Goal: Task Accomplishment & Management: Manage account settings

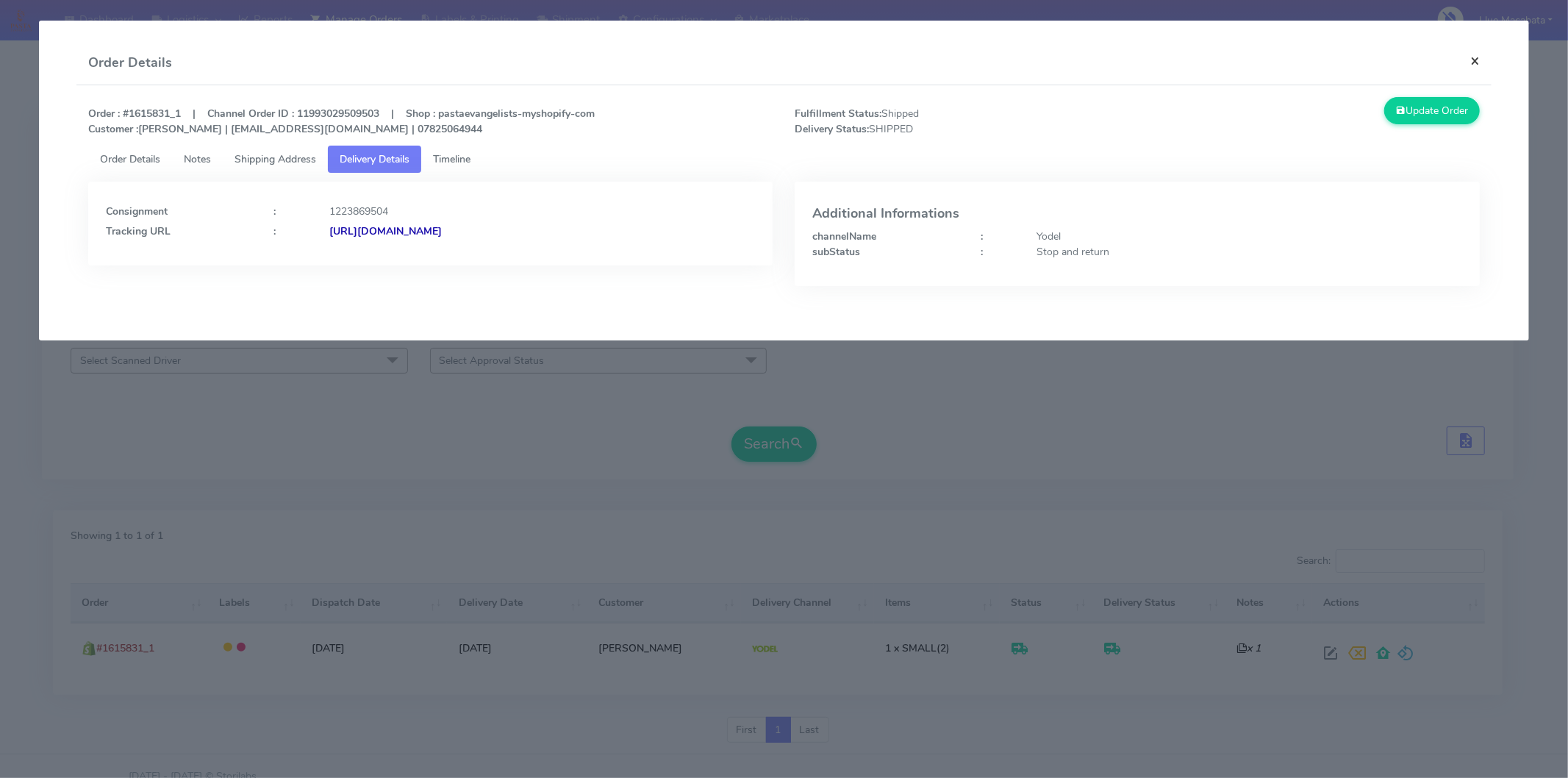
click at [1466, 60] on button "×" at bounding box center [1475, 60] width 33 height 39
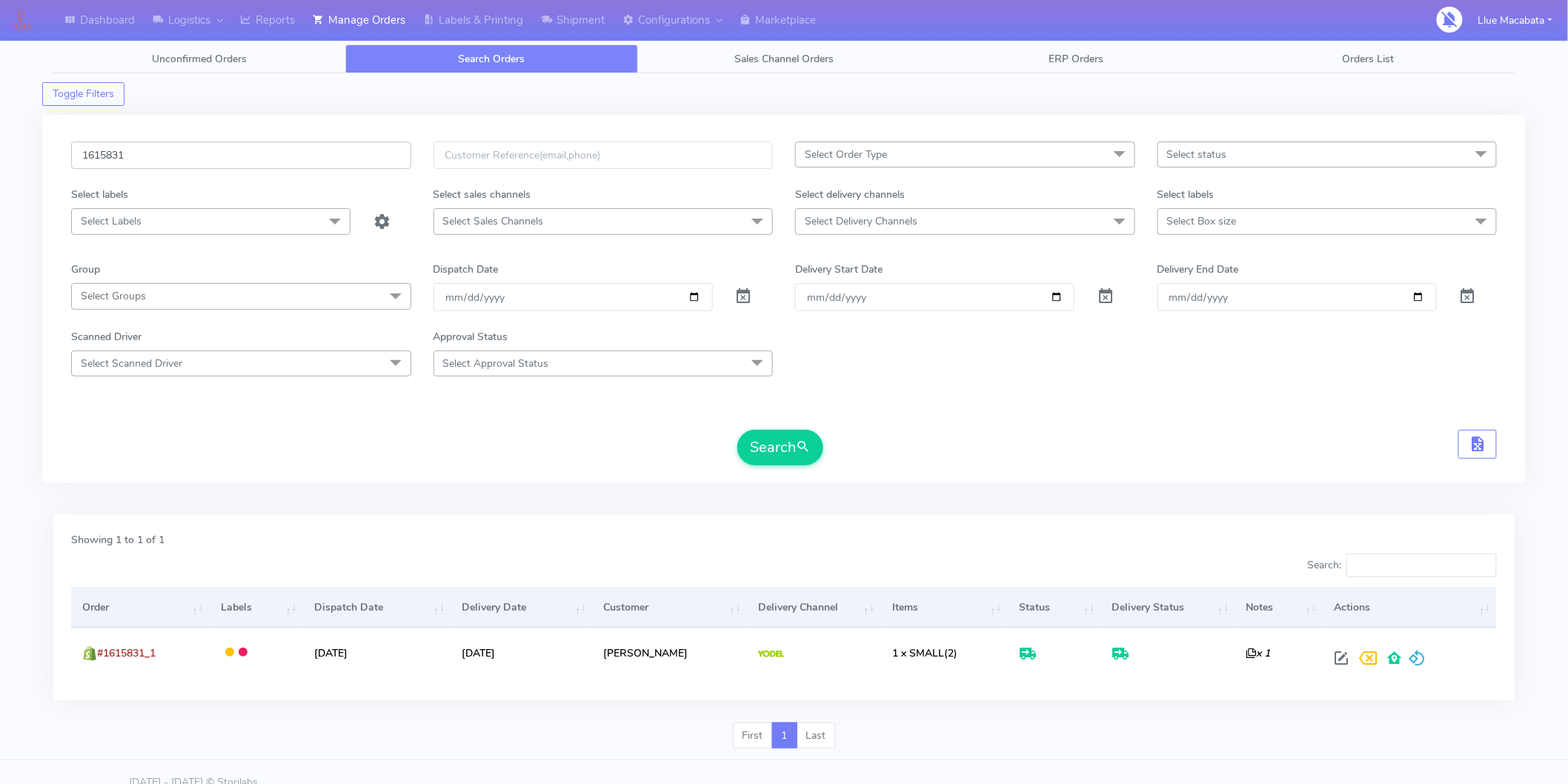
click at [196, 152] on input "1615831" at bounding box center [242, 155] width 340 height 27
paste input "6497"
type input "1616497"
click at [786, 446] on button "Search" at bounding box center [781, 448] width 86 height 36
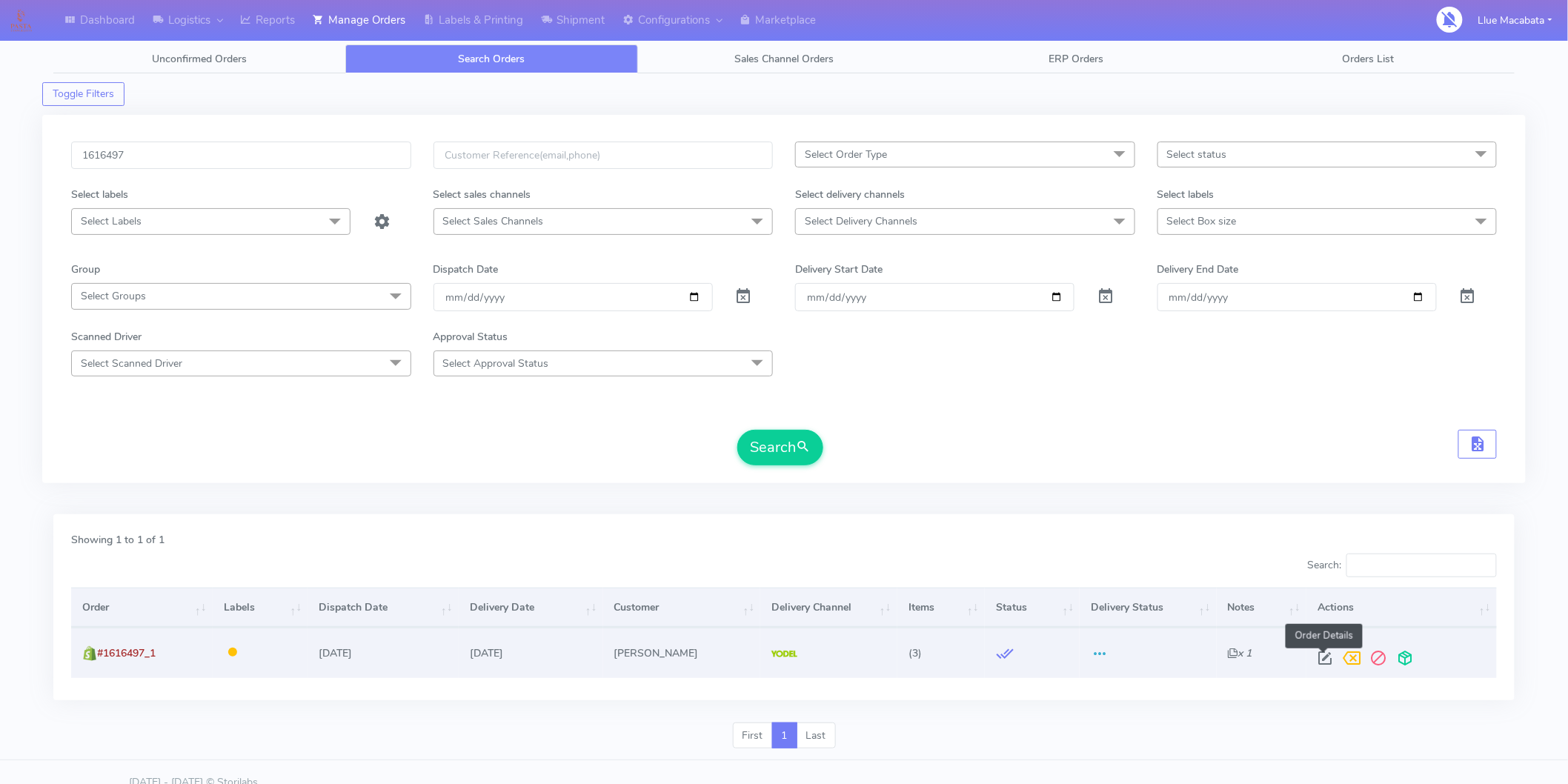
click at [1325, 657] on span at bounding box center [1325, 661] width 26 height 14
select select "5"
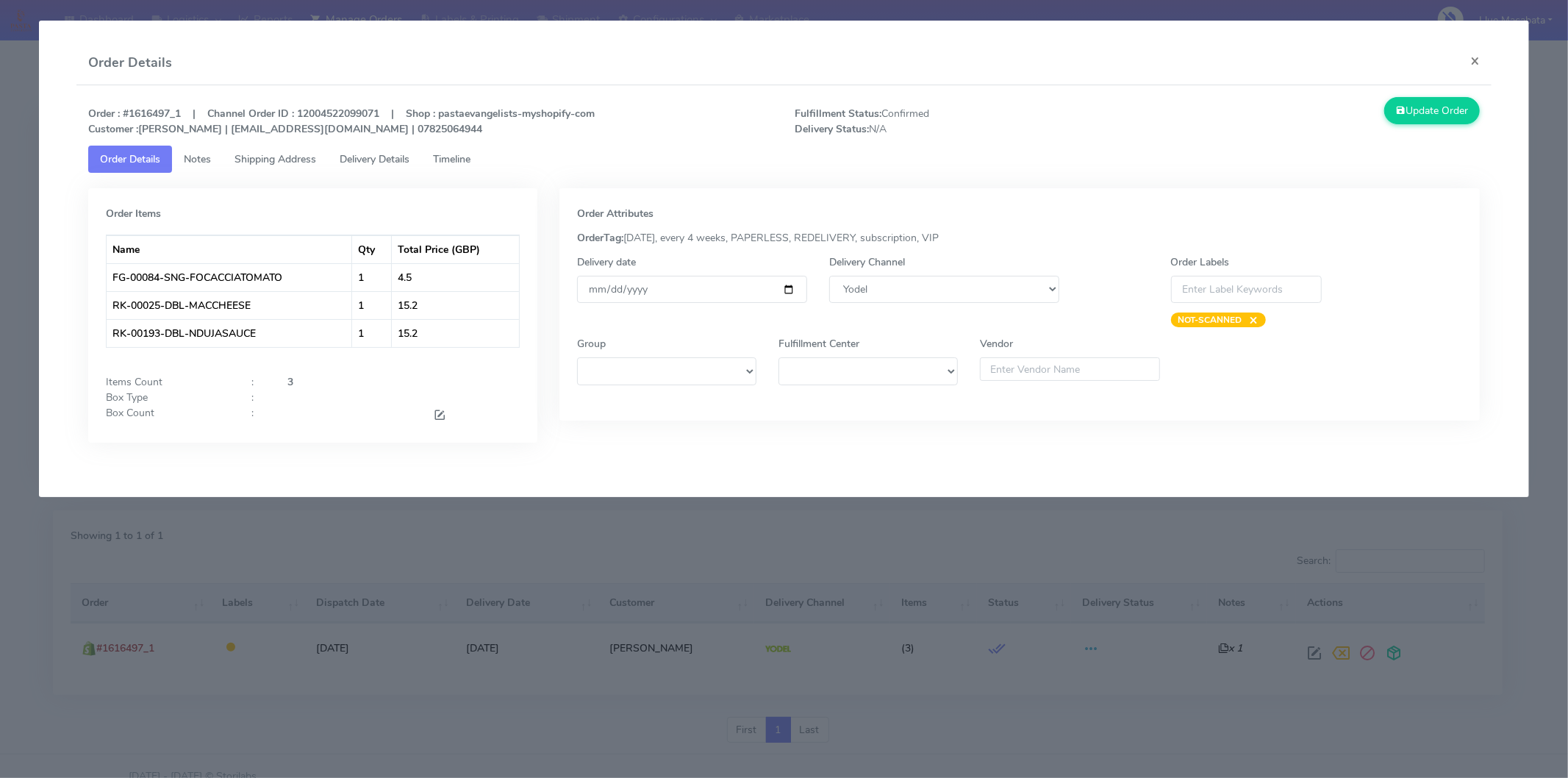
click at [470, 158] on span "Timeline" at bounding box center [452, 159] width 38 height 14
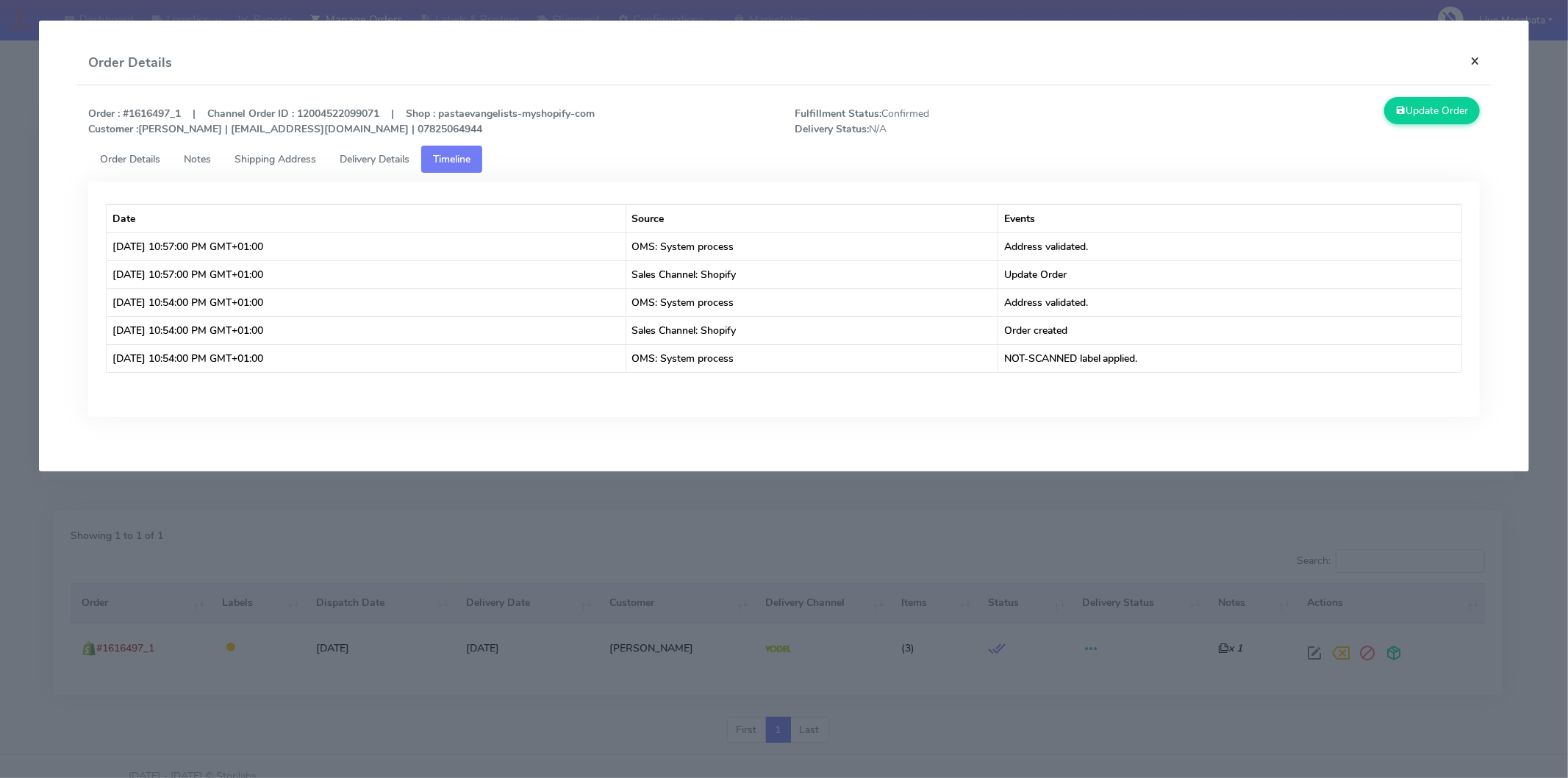
click at [1472, 57] on button "×" at bounding box center [1475, 60] width 33 height 39
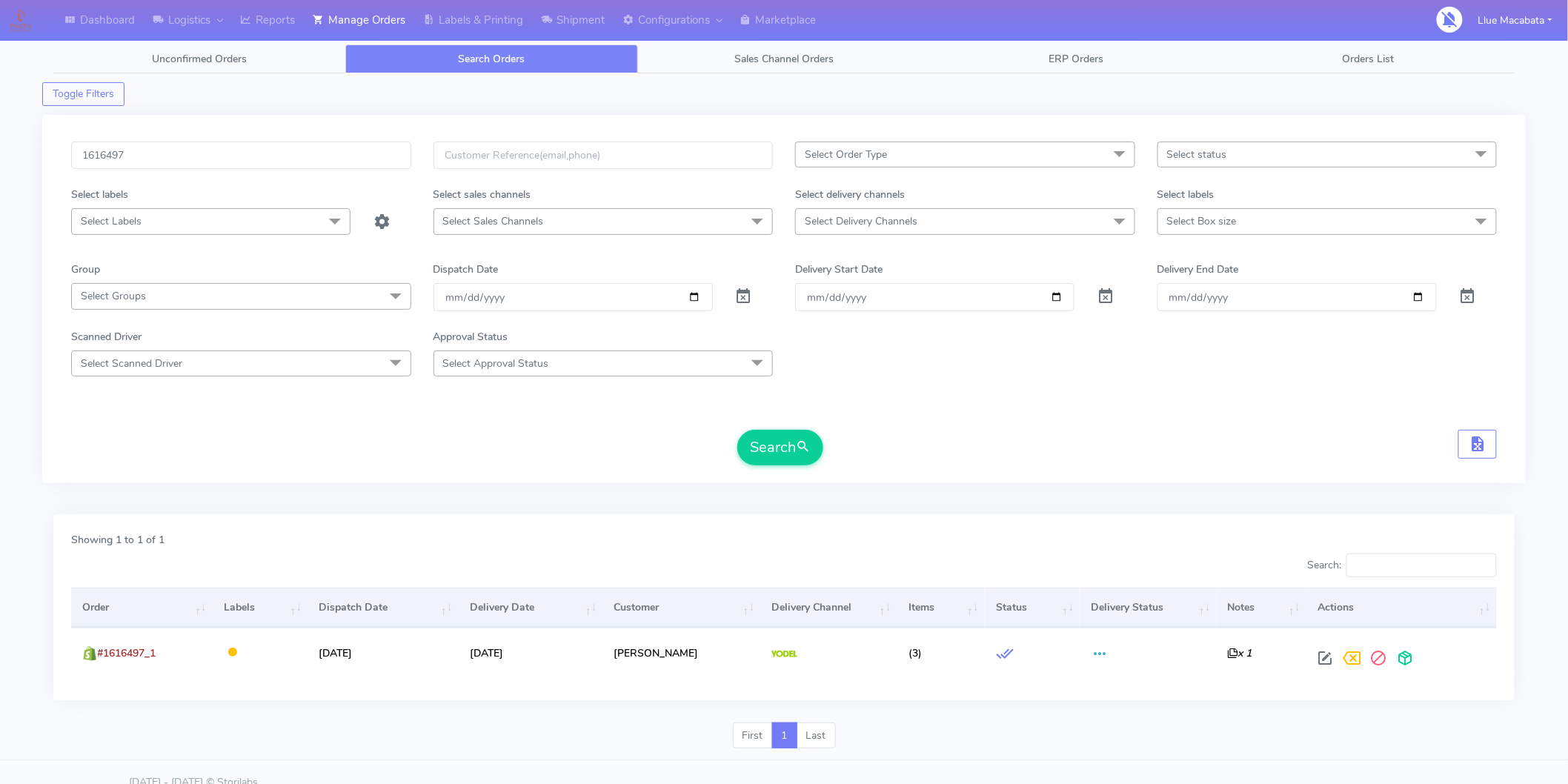
click at [157, 134] on div "1616497 Select Order Type Select All MEALS ATAVI One Off Pasta Club Gift Kit Ev…" at bounding box center [784, 299] width 1484 height 368
click at [157, 145] on input "1616497" at bounding box center [242, 155] width 340 height 27
paste input "6"
type input "1616496"
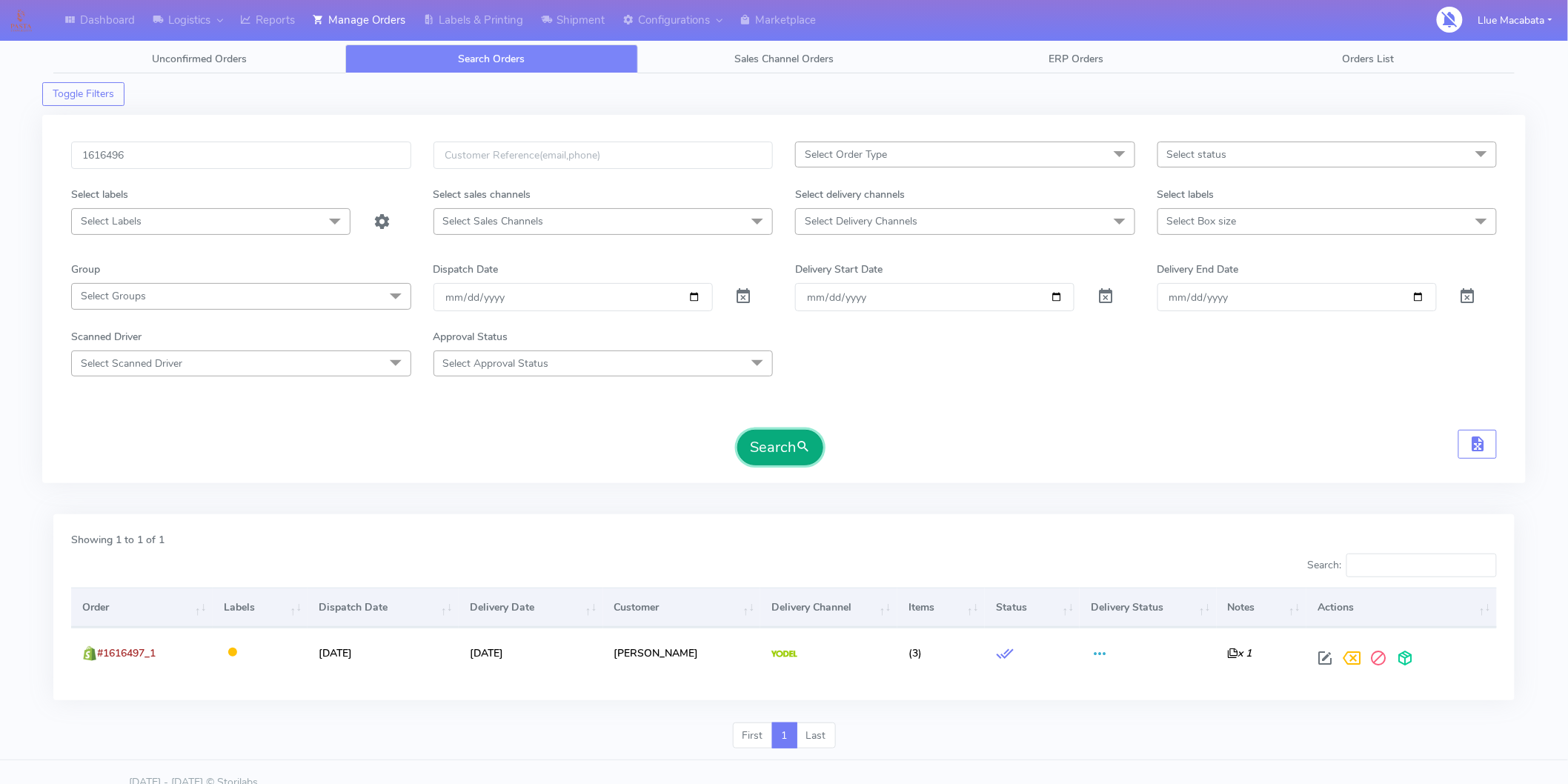
click at [757, 449] on button "Search" at bounding box center [781, 448] width 86 height 36
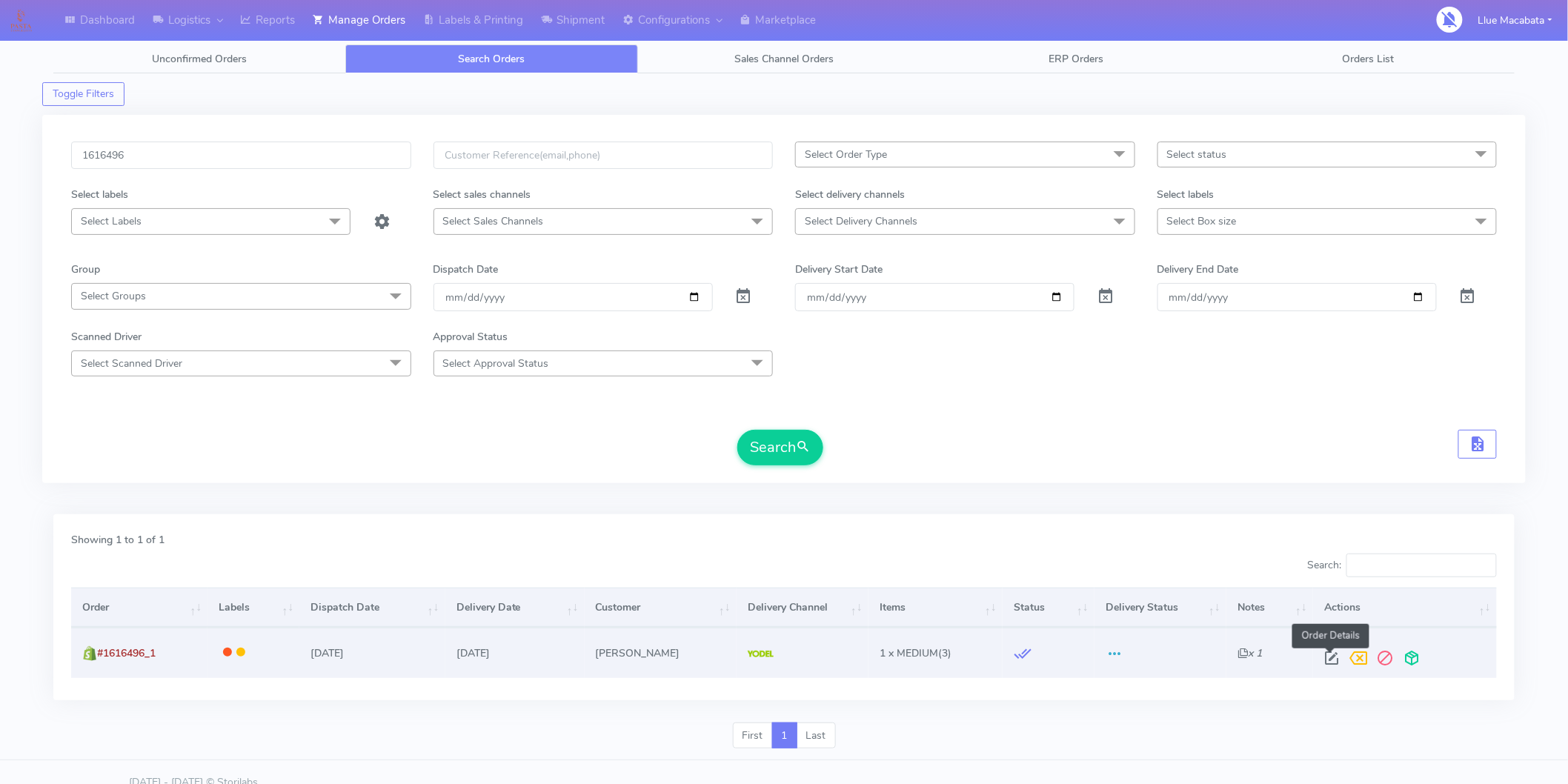
click at [1327, 660] on span at bounding box center [1332, 661] width 26 height 14
select select "5"
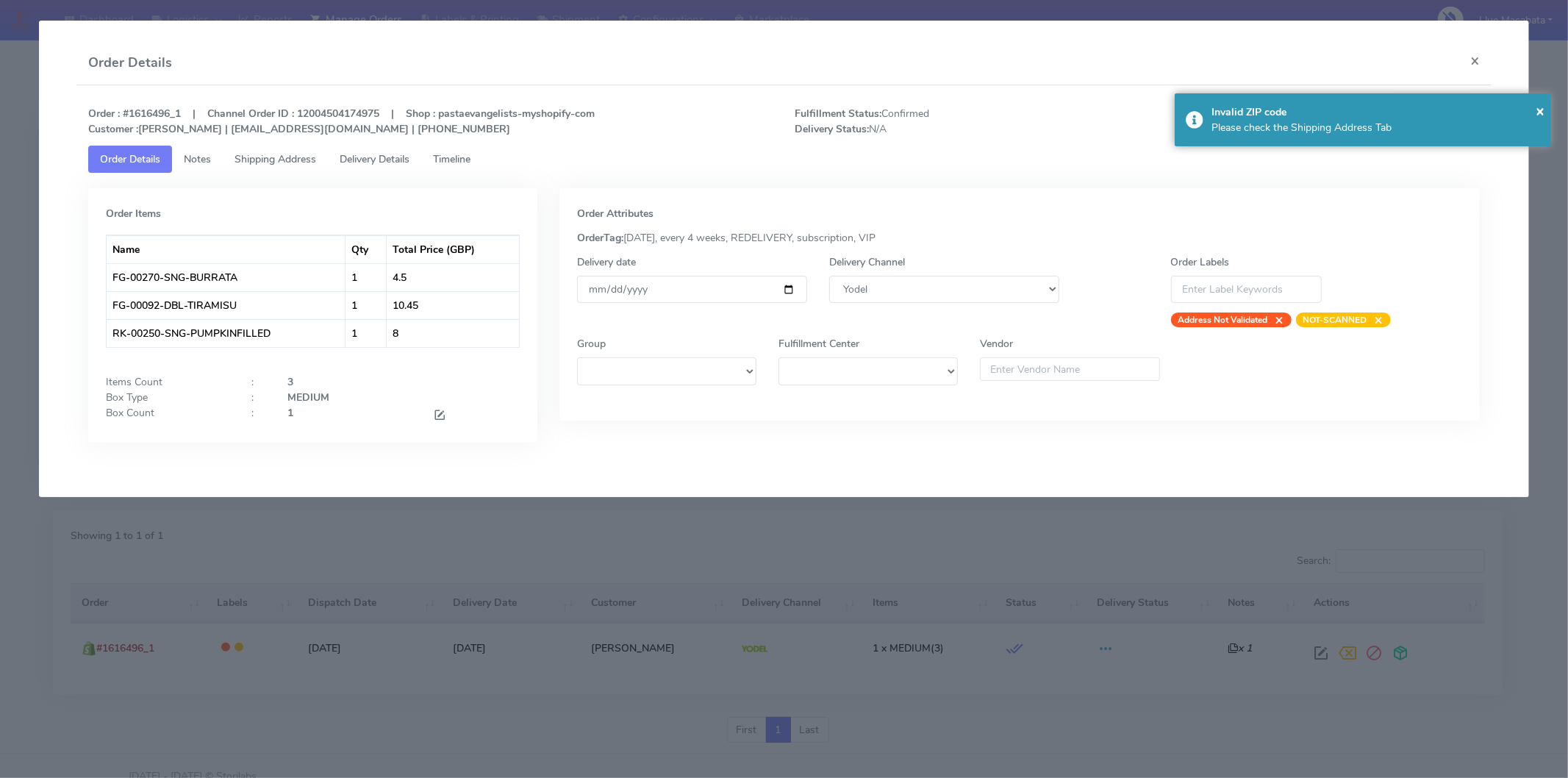
click at [444, 155] on span "Timeline" at bounding box center [452, 159] width 38 height 14
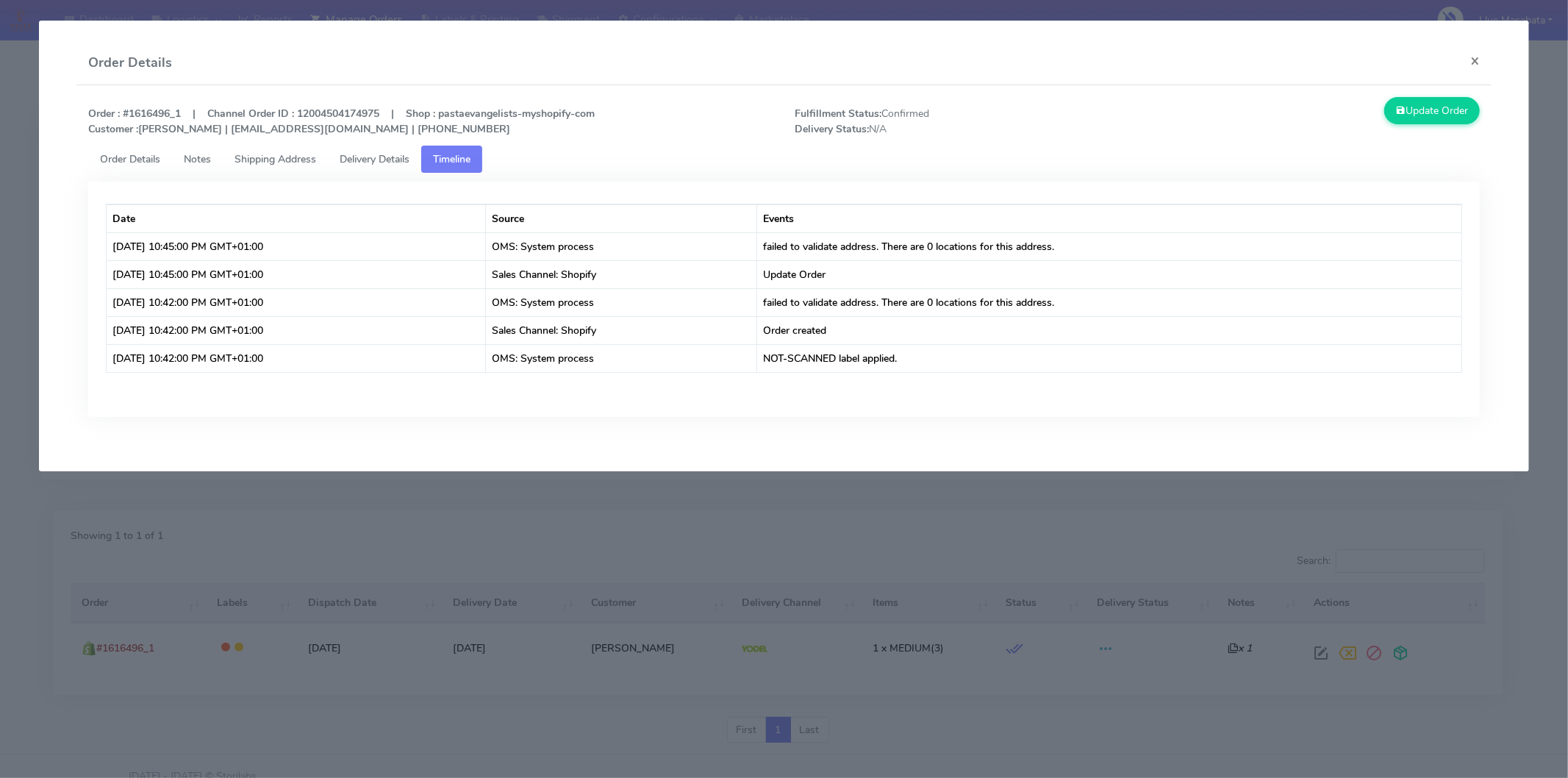
click at [397, 155] on span "Delivery Details" at bounding box center [374, 159] width 70 height 14
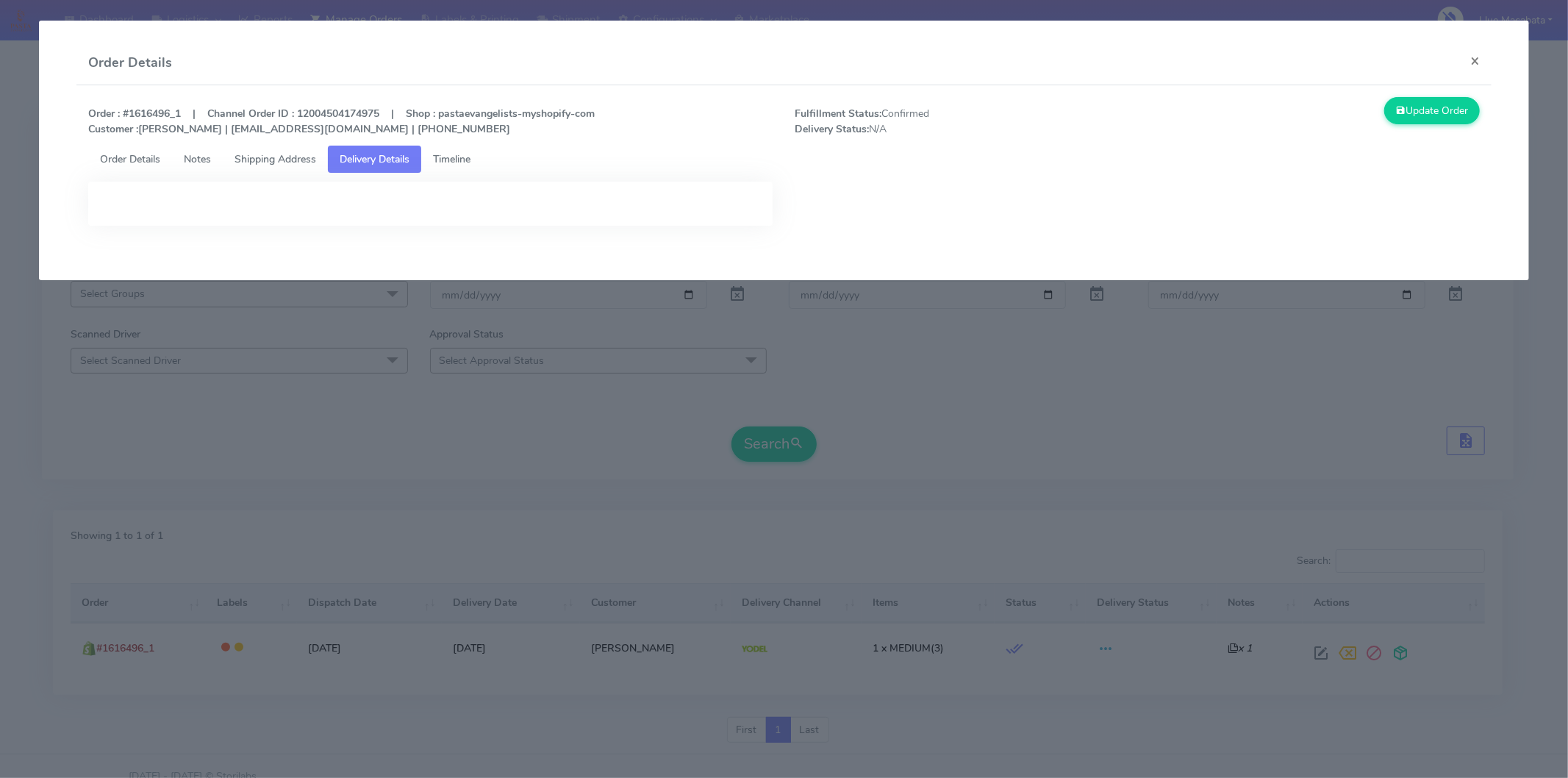
click at [302, 160] on span "Shipping Address" at bounding box center [275, 159] width 82 height 14
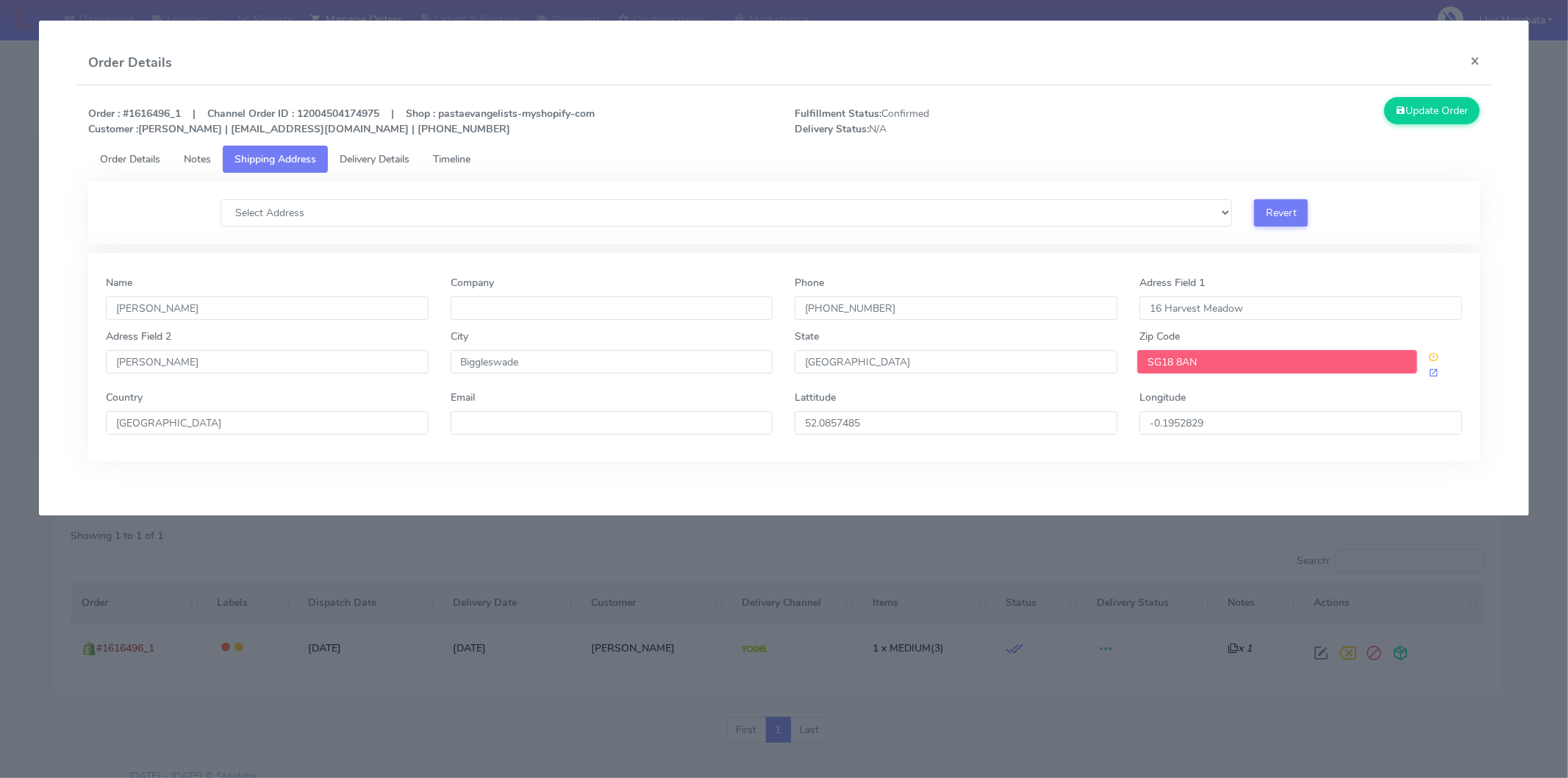
click at [1209, 369] on input "SG18 8AN" at bounding box center [1277, 362] width 280 height 24
drag, startPoint x: 1218, startPoint y: 365, endPoint x: 1071, endPoint y: 364, distance: 147.0
click at [1071, 364] on div "Adress Field [STREET_ADDRESS]" at bounding box center [784, 359] width 1379 height 61
click at [1142, 307] on input "16 Harvest Meadow" at bounding box center [1301, 308] width 323 height 24
drag, startPoint x: 1142, startPoint y: 307, endPoint x: 1286, endPoint y: 311, distance: 144.1
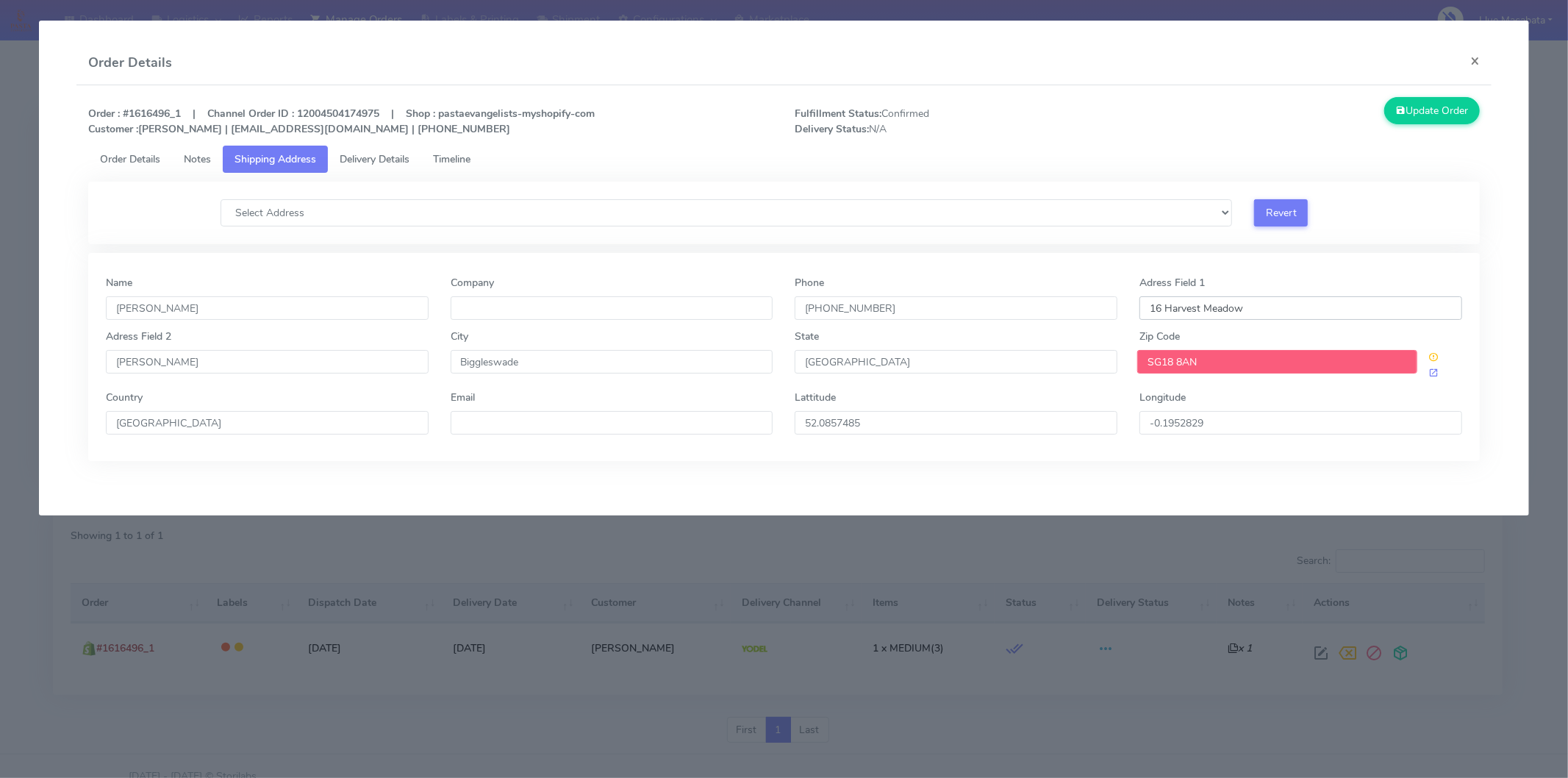
click at [1286, 311] on input "16 Harvest Meadow" at bounding box center [1301, 308] width 323 height 24
click at [255, 365] on input "[PERSON_NAME]" at bounding box center [267, 362] width 323 height 24
click at [559, 366] on input "Biggleswade" at bounding box center [612, 362] width 323 height 24
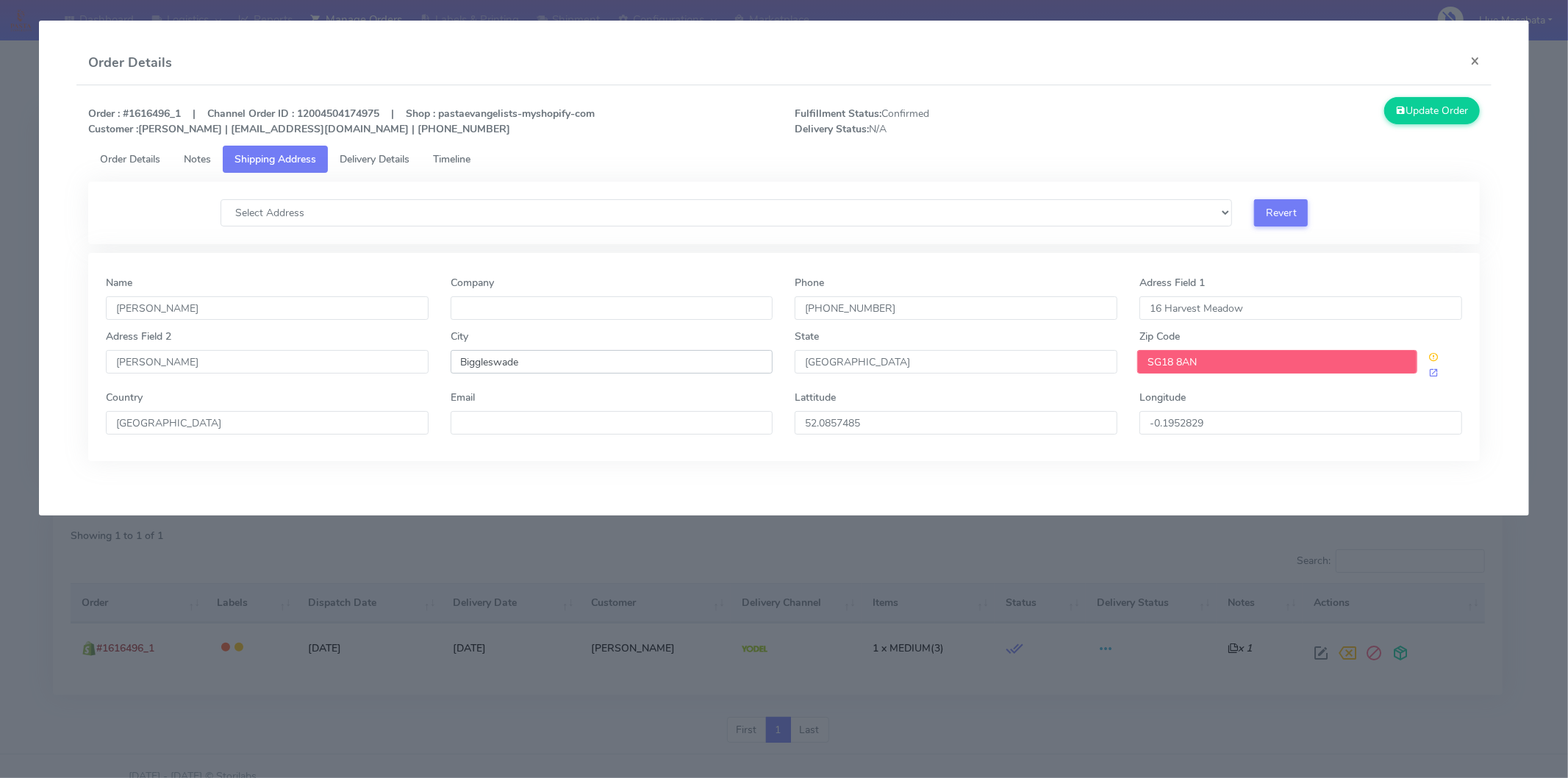
click at [559, 366] on input "Biggleswade" at bounding box center [612, 362] width 323 height 24
click at [1243, 360] on input "SG18 8AN" at bounding box center [1277, 362] width 280 height 24
click at [1223, 371] on input "SG18 8AN" at bounding box center [1277, 362] width 280 height 24
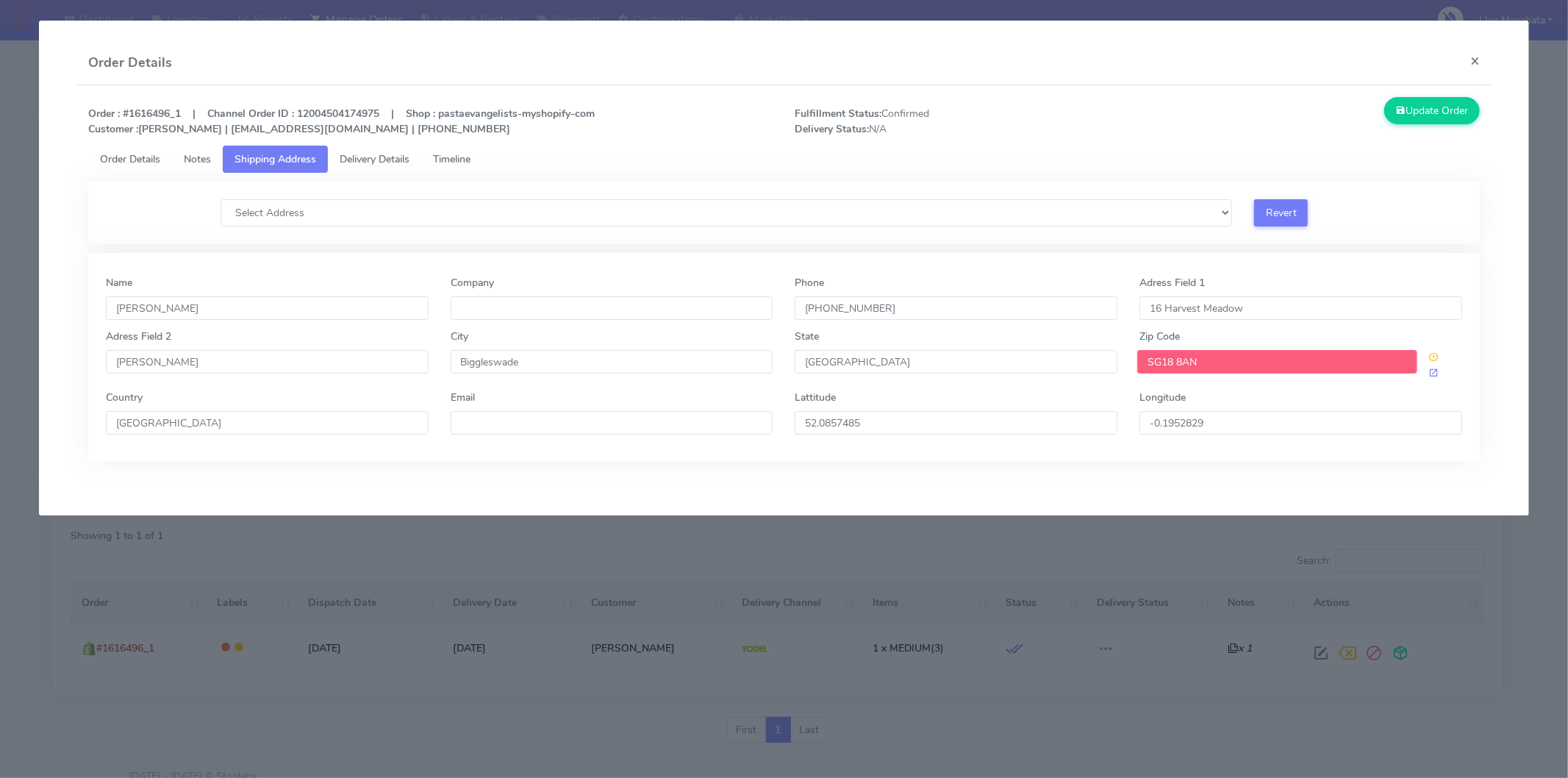
click at [1291, 356] on input "SG18 8AN" at bounding box center [1277, 362] width 280 height 24
click at [1178, 359] on input "SG18 8AN" at bounding box center [1277, 362] width 280 height 24
type input "SG188AN"
click at [1277, 392] on div "Longitude -0.1952829" at bounding box center [1301, 412] width 323 height 45
click at [1459, 199] on div "Select Address Revert" at bounding box center [784, 212] width 1379 height 27
